Goal: Task Accomplishment & Management: Manage account settings

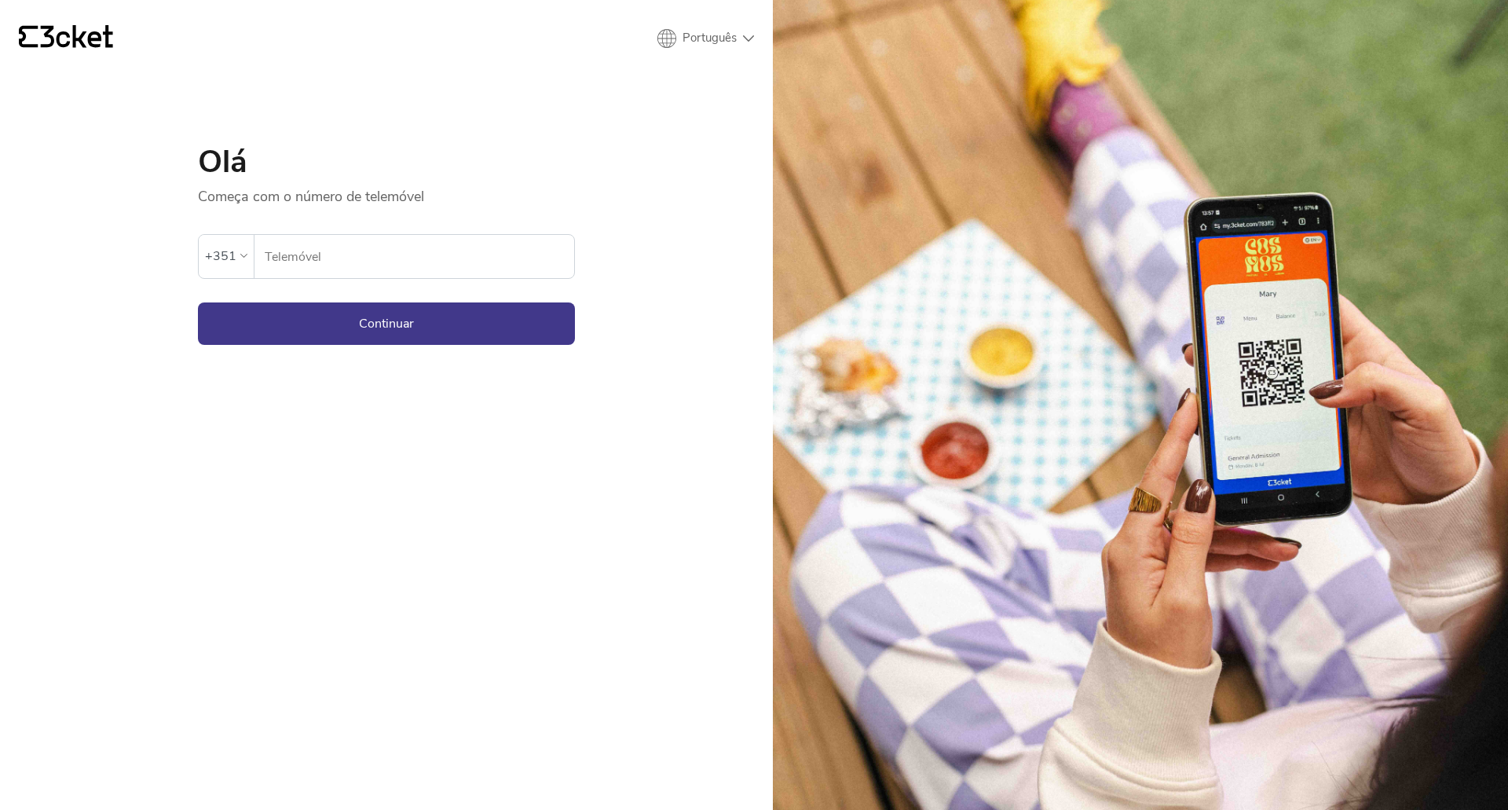
click at [399, 247] on input "Telemóvel" at bounding box center [419, 256] width 310 height 43
type input "910239356"
click at [459, 321] on button "Continuar" at bounding box center [386, 323] width 377 height 42
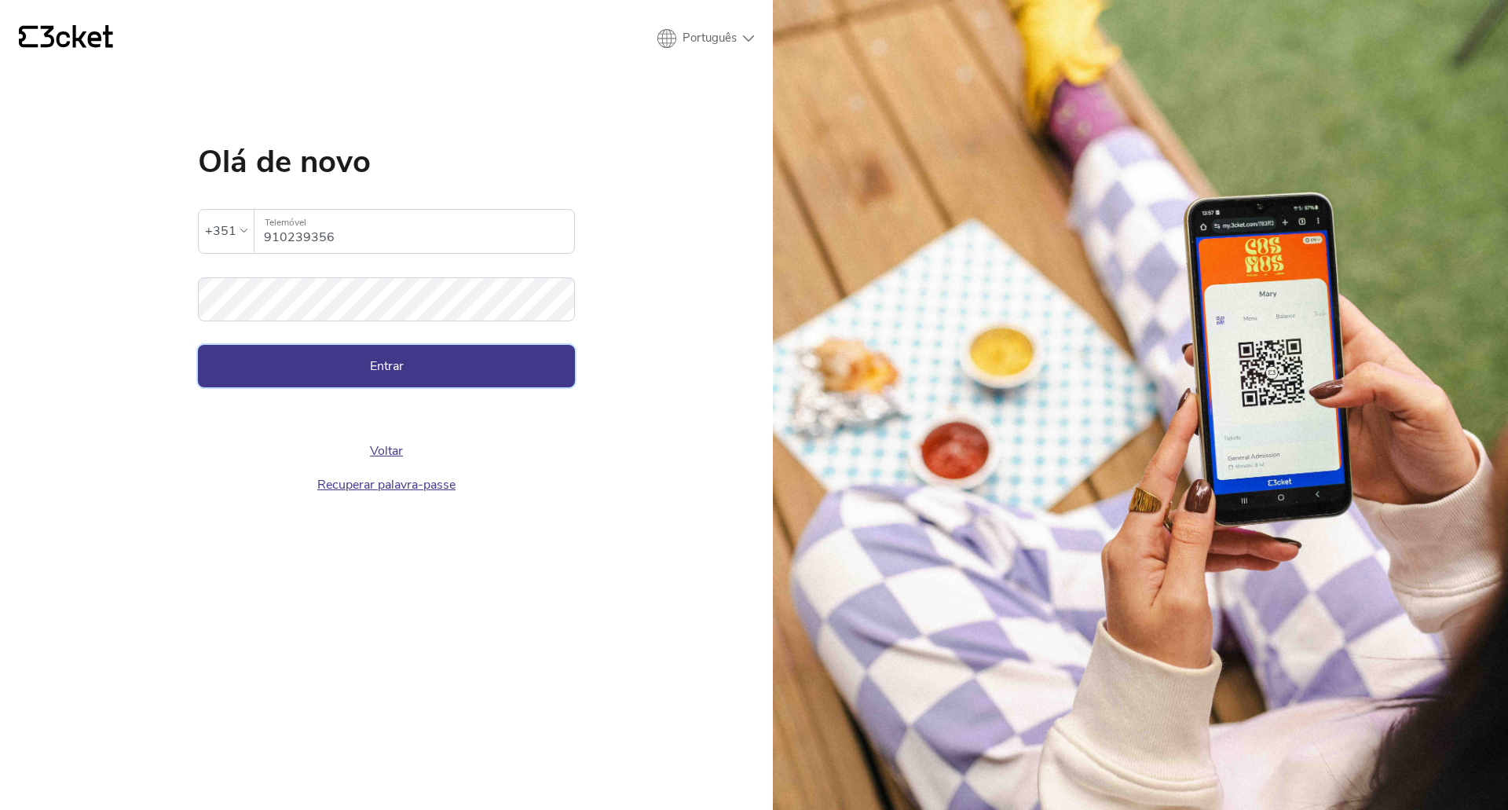
click at [378, 366] on button "Entrar" at bounding box center [386, 366] width 377 height 42
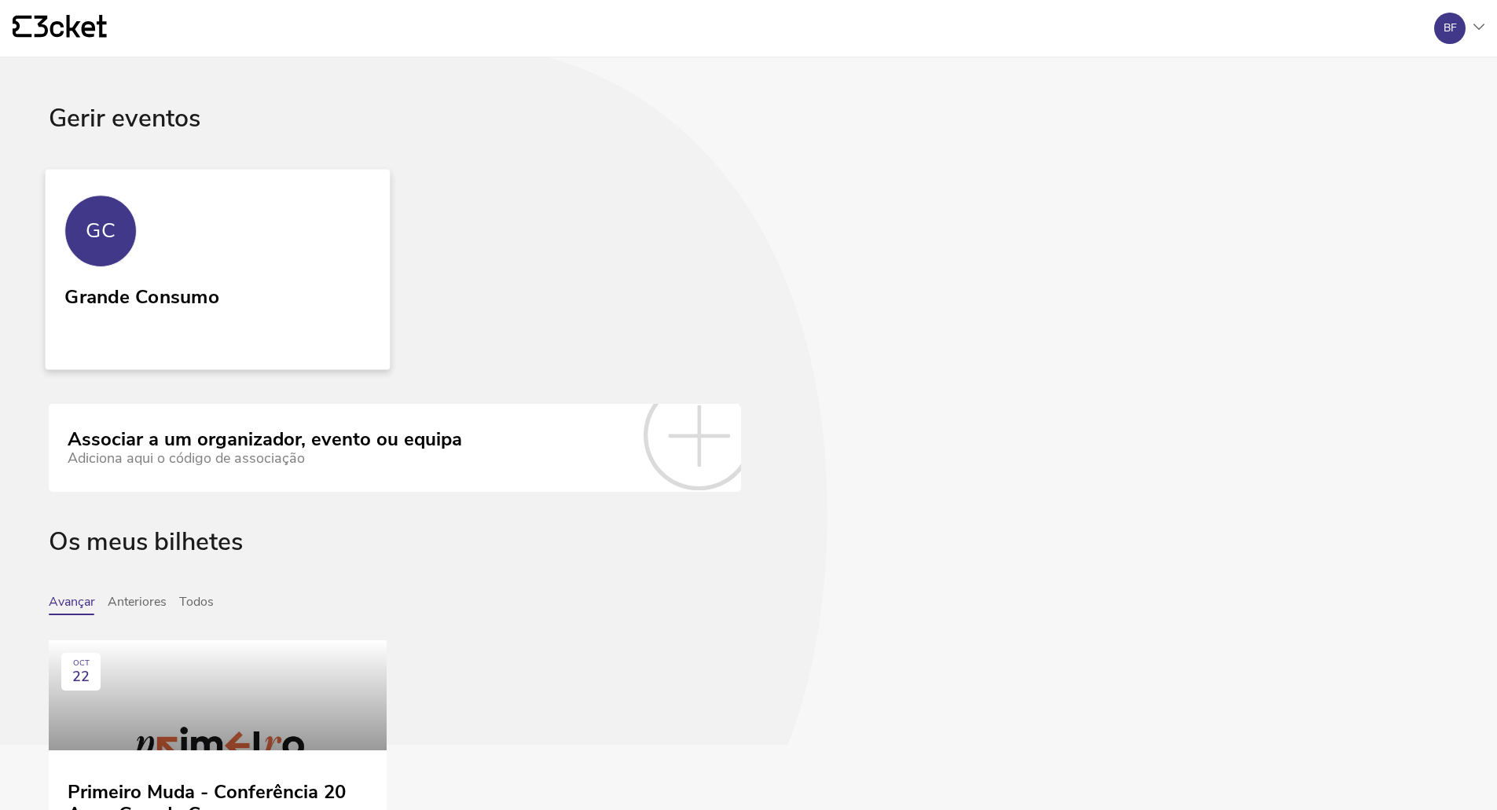
click at [168, 252] on link "GC Grande Consumo" at bounding box center [218, 269] width 345 height 200
